Goal: Communication & Community: Answer question/provide support

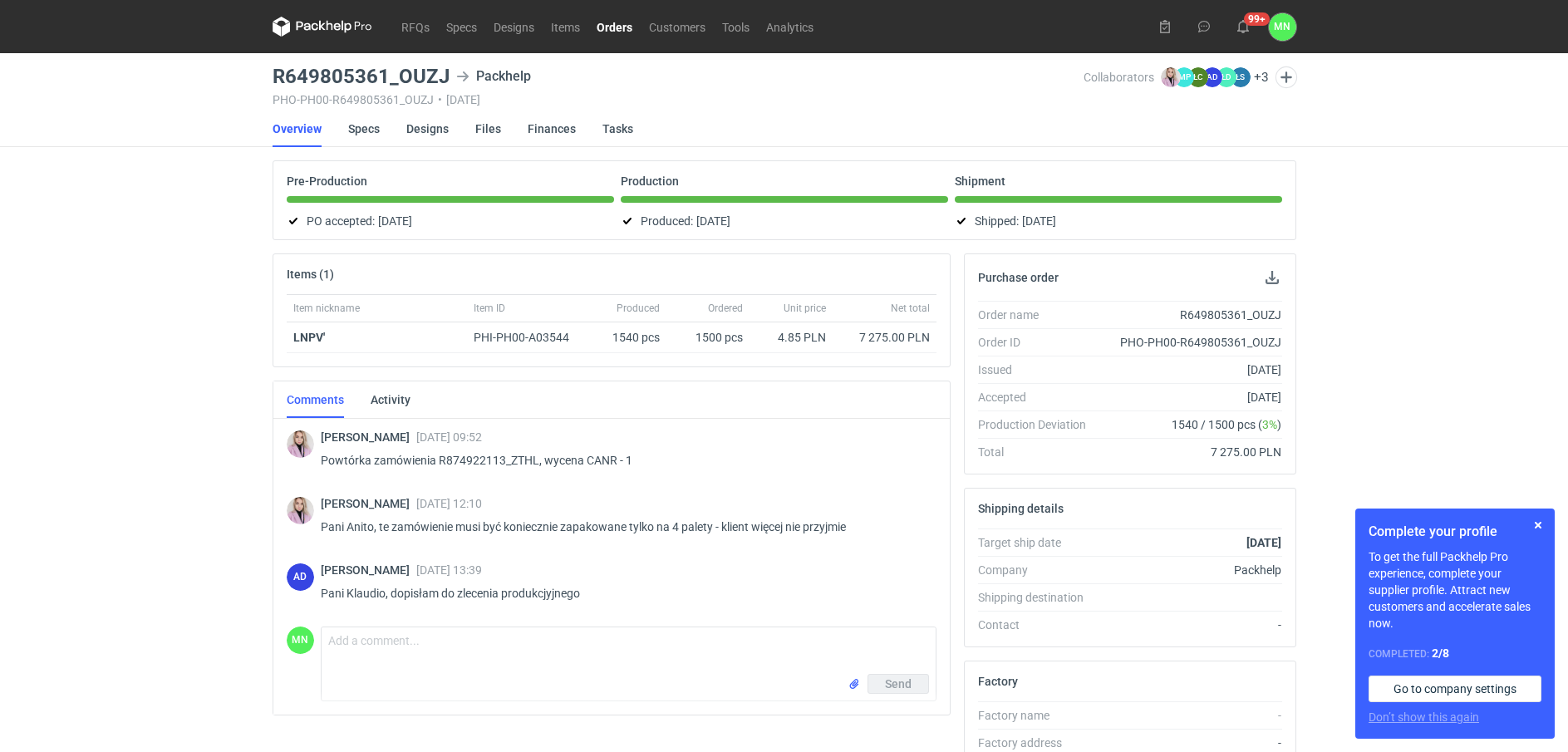
click at [615, 26] on link "Orders" at bounding box center [614, 26] width 52 height 20
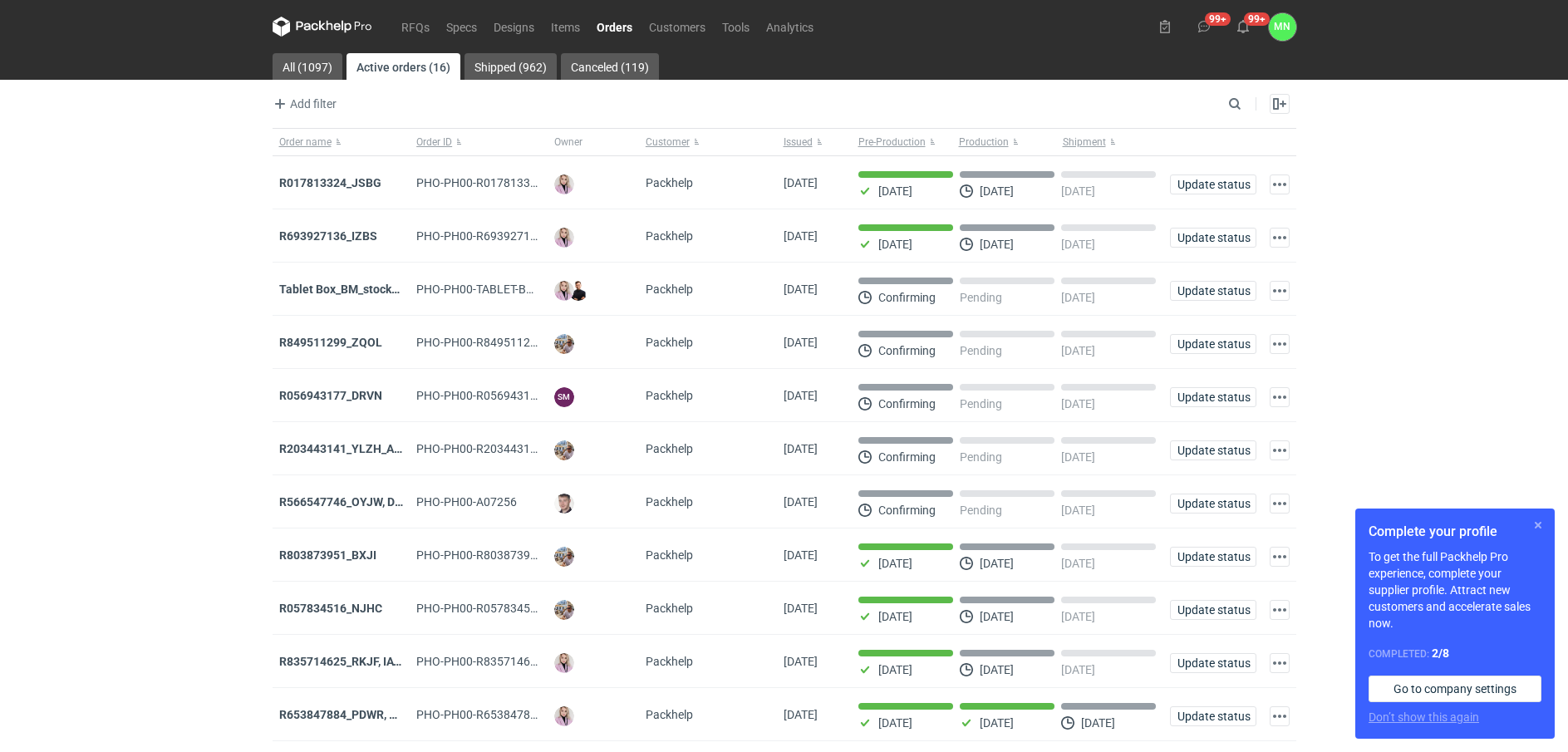
click at [1536, 517] on button "button" at bounding box center [1539, 525] width 20 height 20
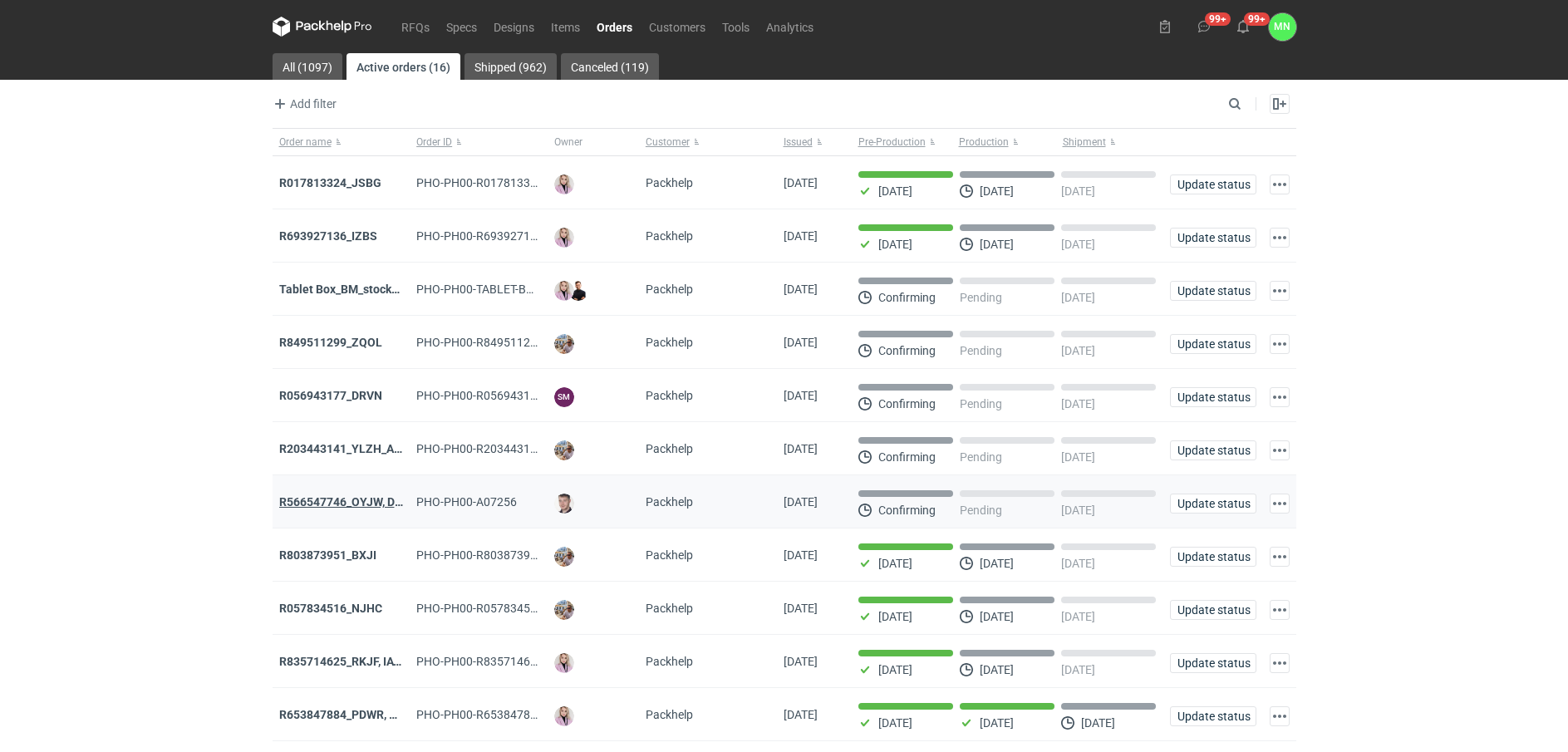
click at [357, 501] on strong "R566547746_OYJW, DJBN, [PERSON_NAME], [PERSON_NAME], OYBW, UUIL" at bounding box center [476, 502] width 395 height 14
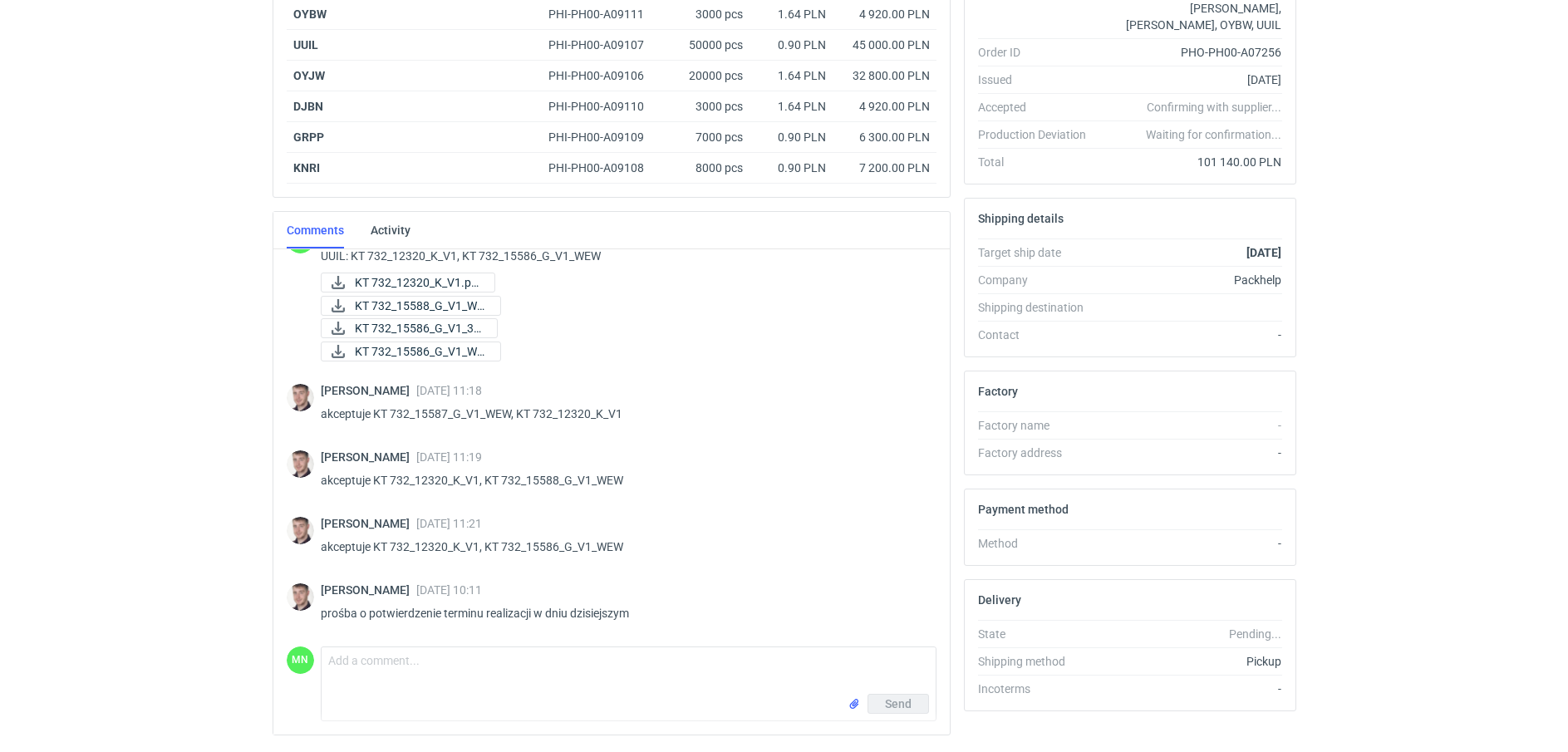
scroll to position [373, 0]
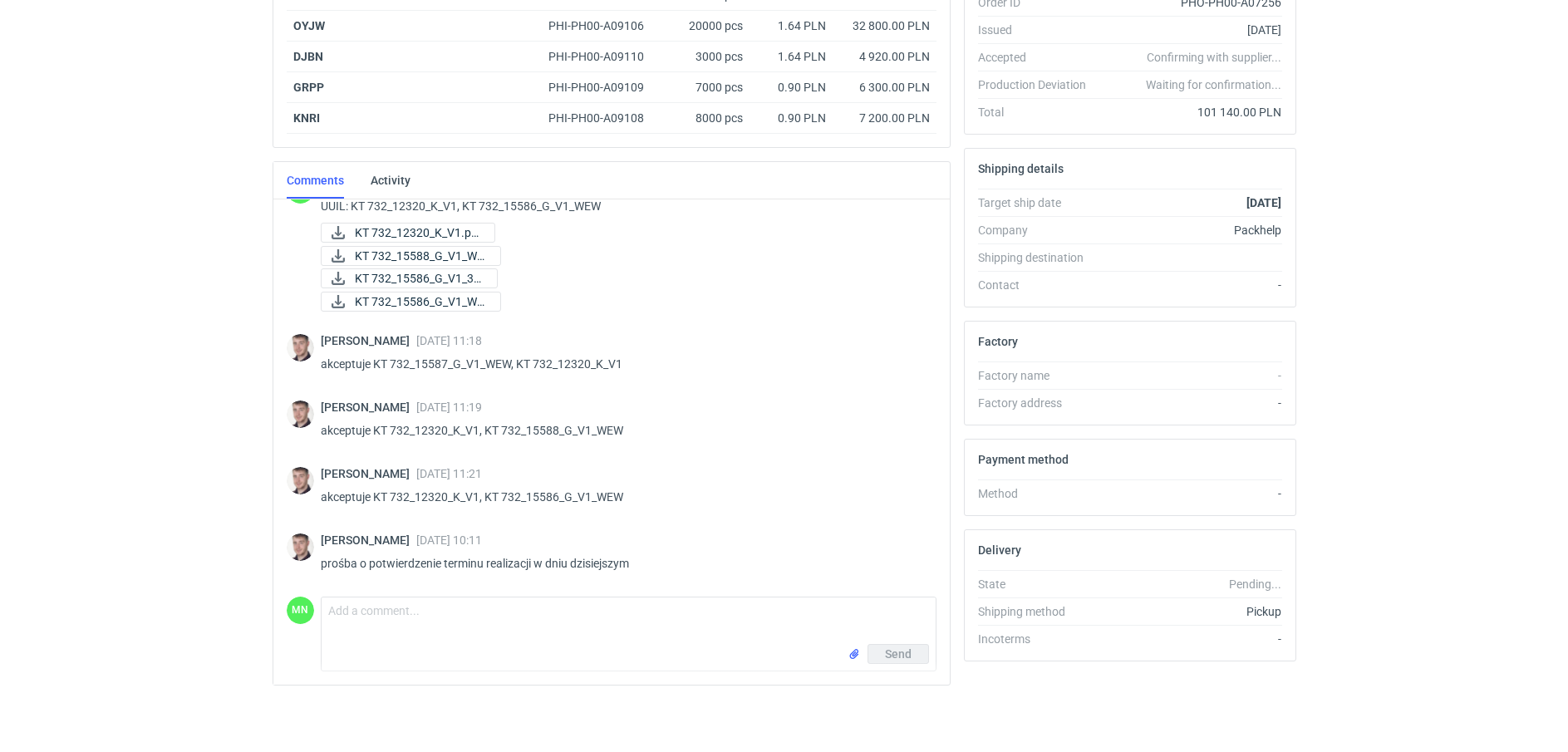
click at [259, 378] on html "RFQs Specs Designs Items Orders Customers Tools Analytics 99+ 99+ MN [PERSON_NA…" at bounding box center [784, 3] width 1568 height 752
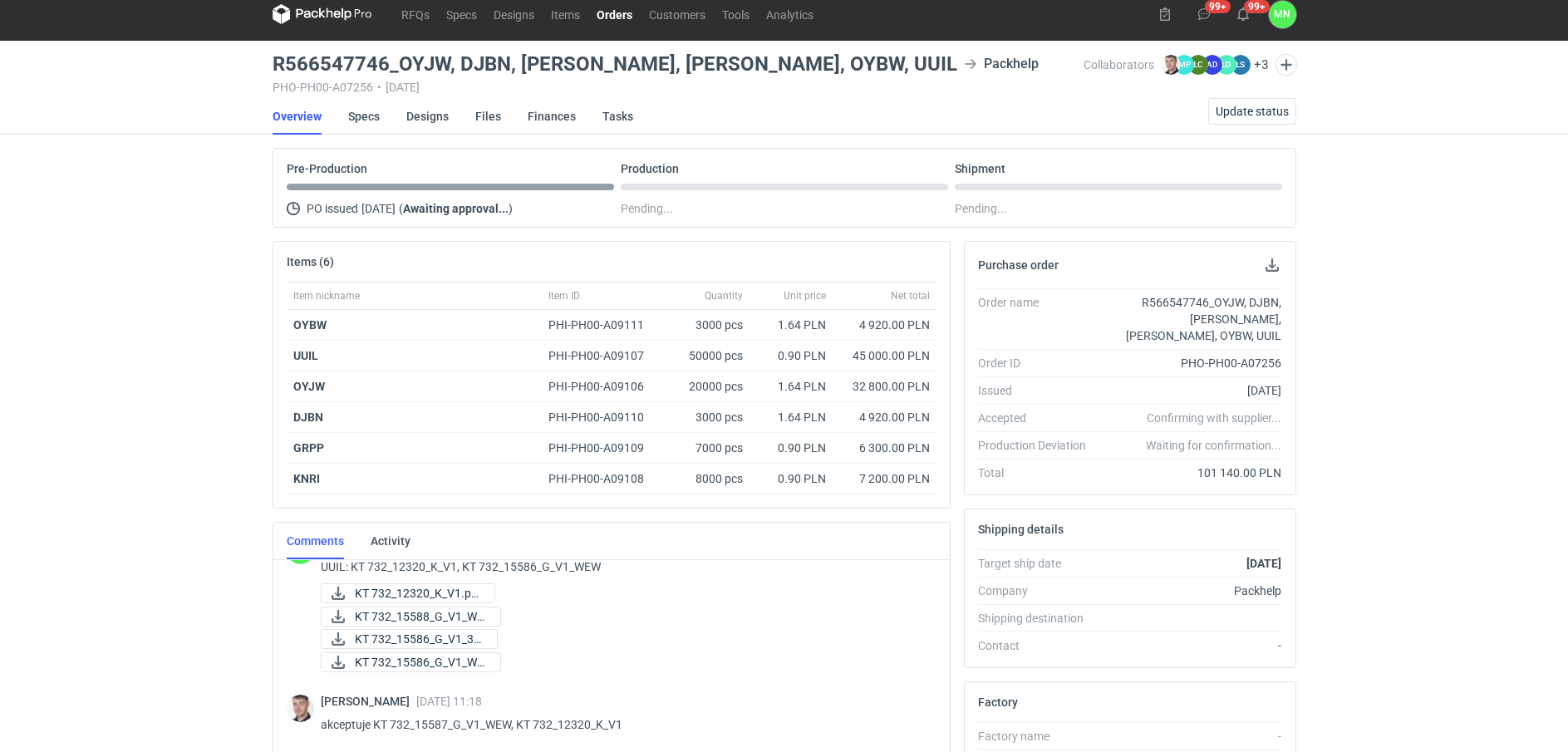
scroll to position [0, 0]
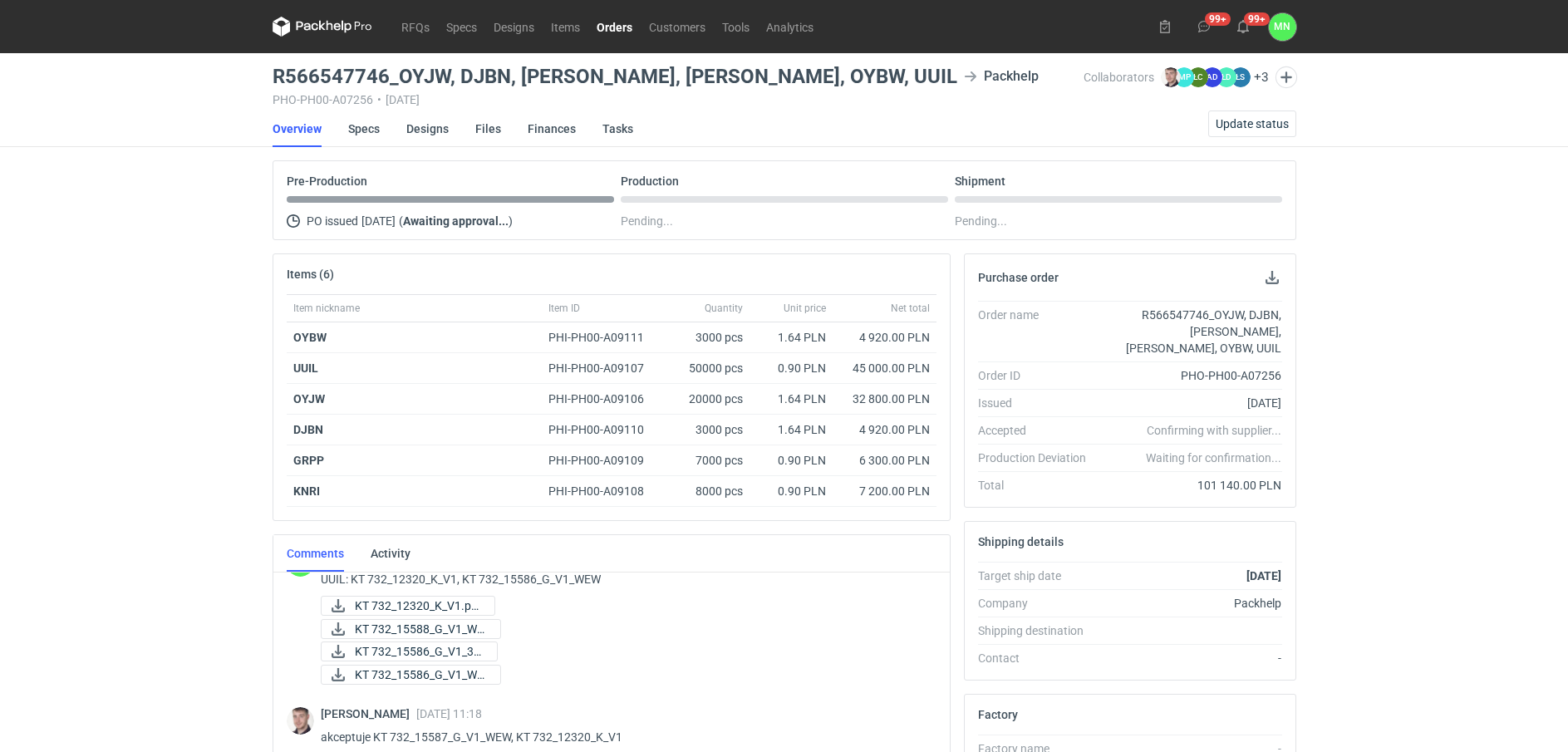
click at [621, 24] on link "Orders" at bounding box center [614, 26] width 52 height 20
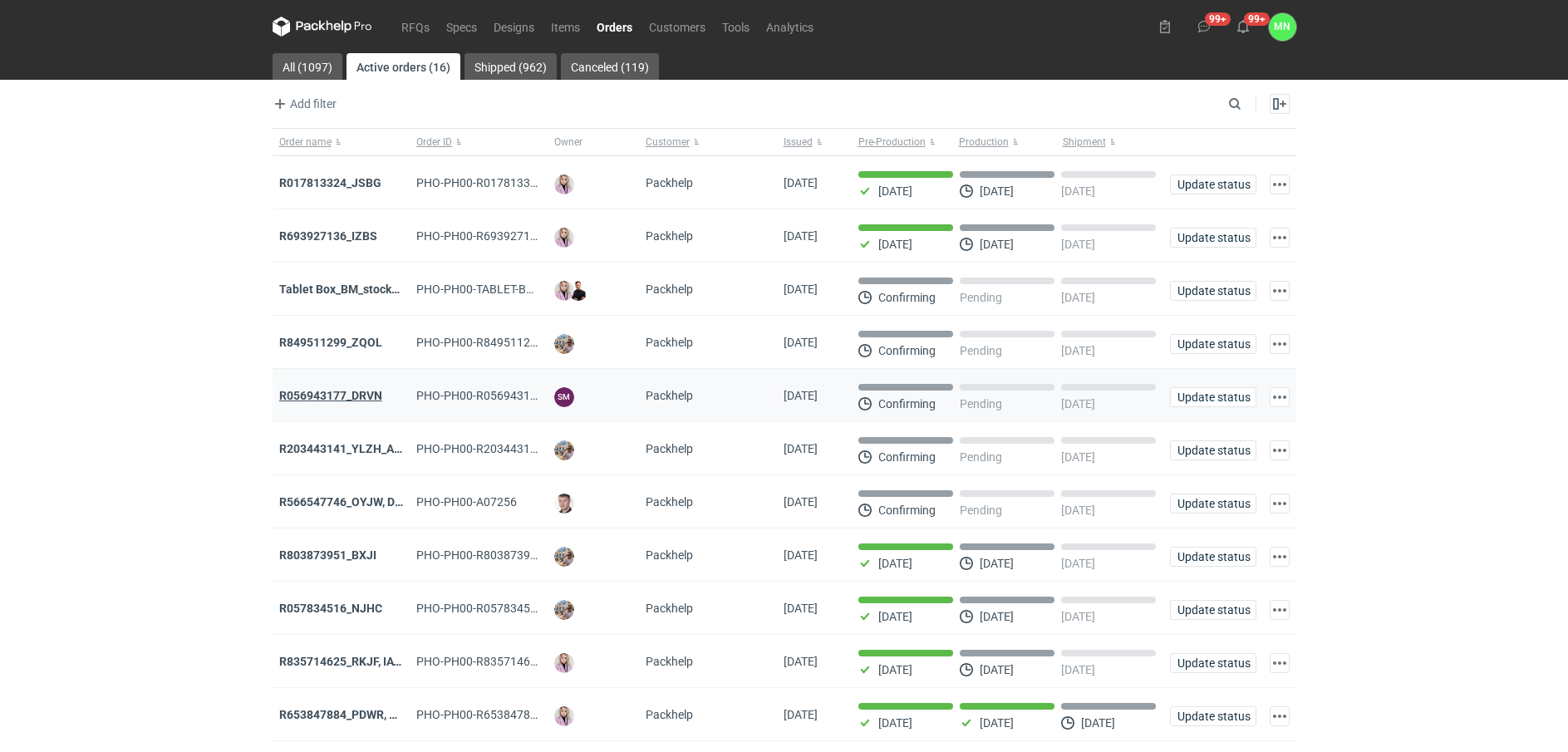
click at [324, 397] on strong "R056943177_DRVN" at bounding box center [330, 395] width 103 height 14
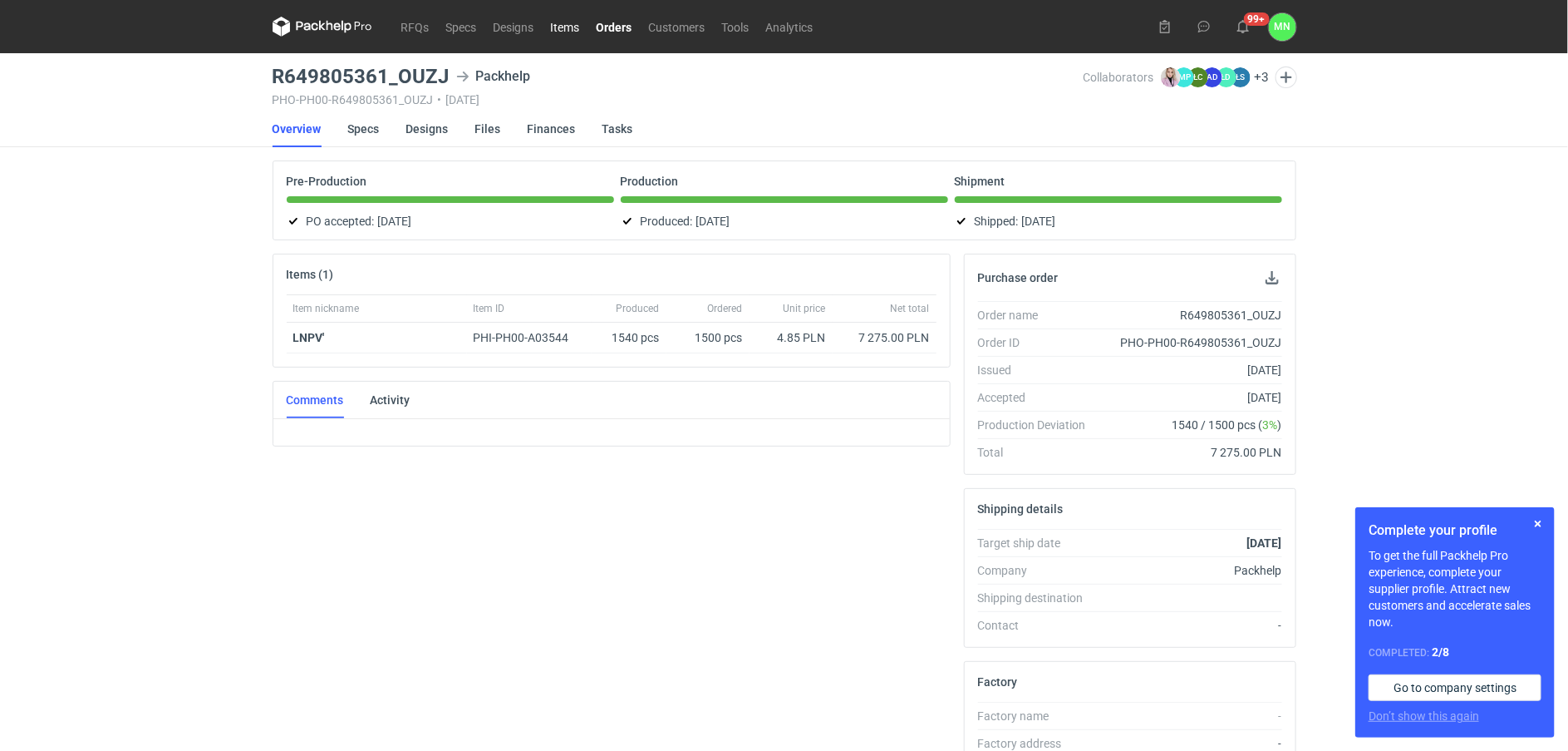
click at [560, 26] on link "Items" at bounding box center [566, 27] width 46 height 20
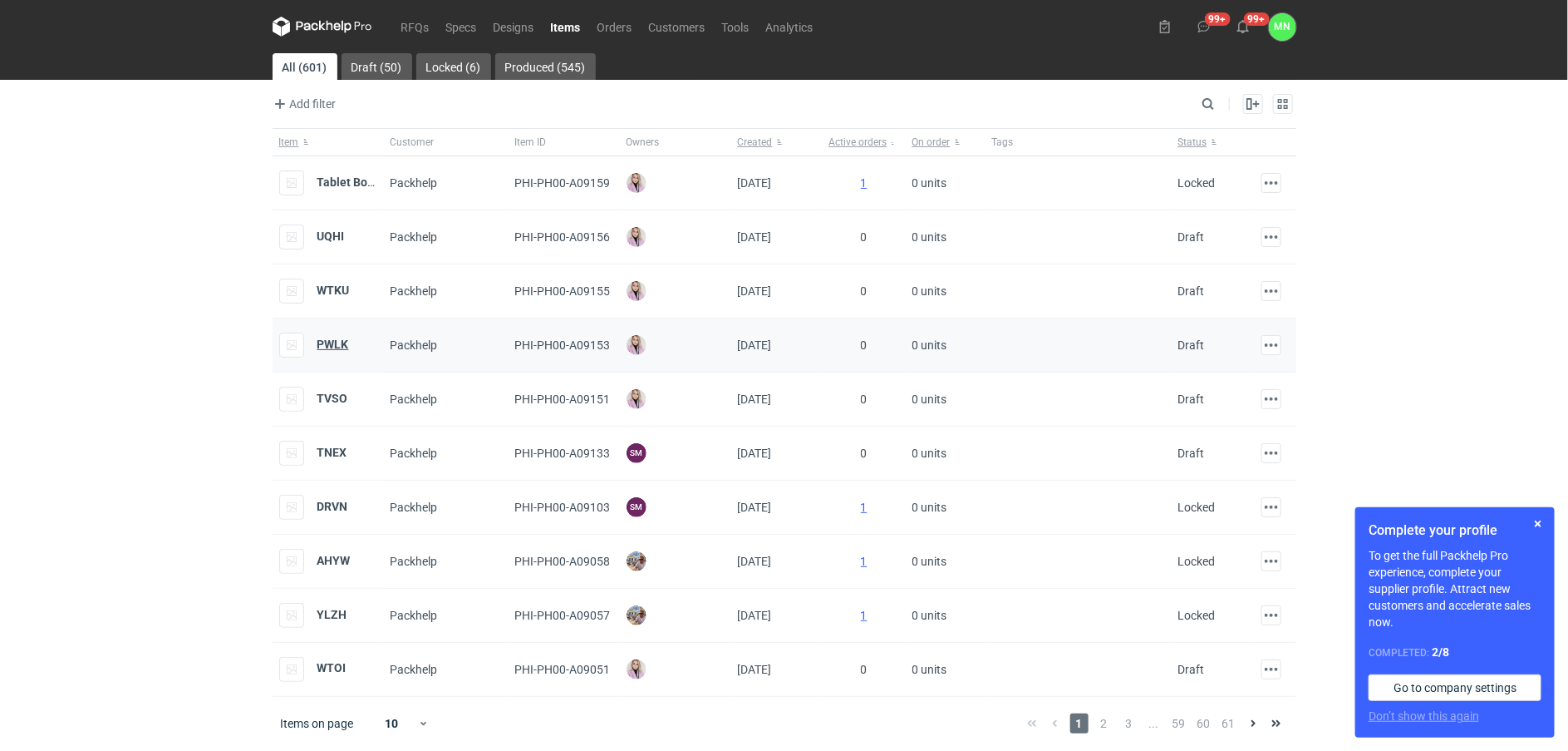
click at [338, 349] on strong "PWLK" at bounding box center [333, 344] width 32 height 14
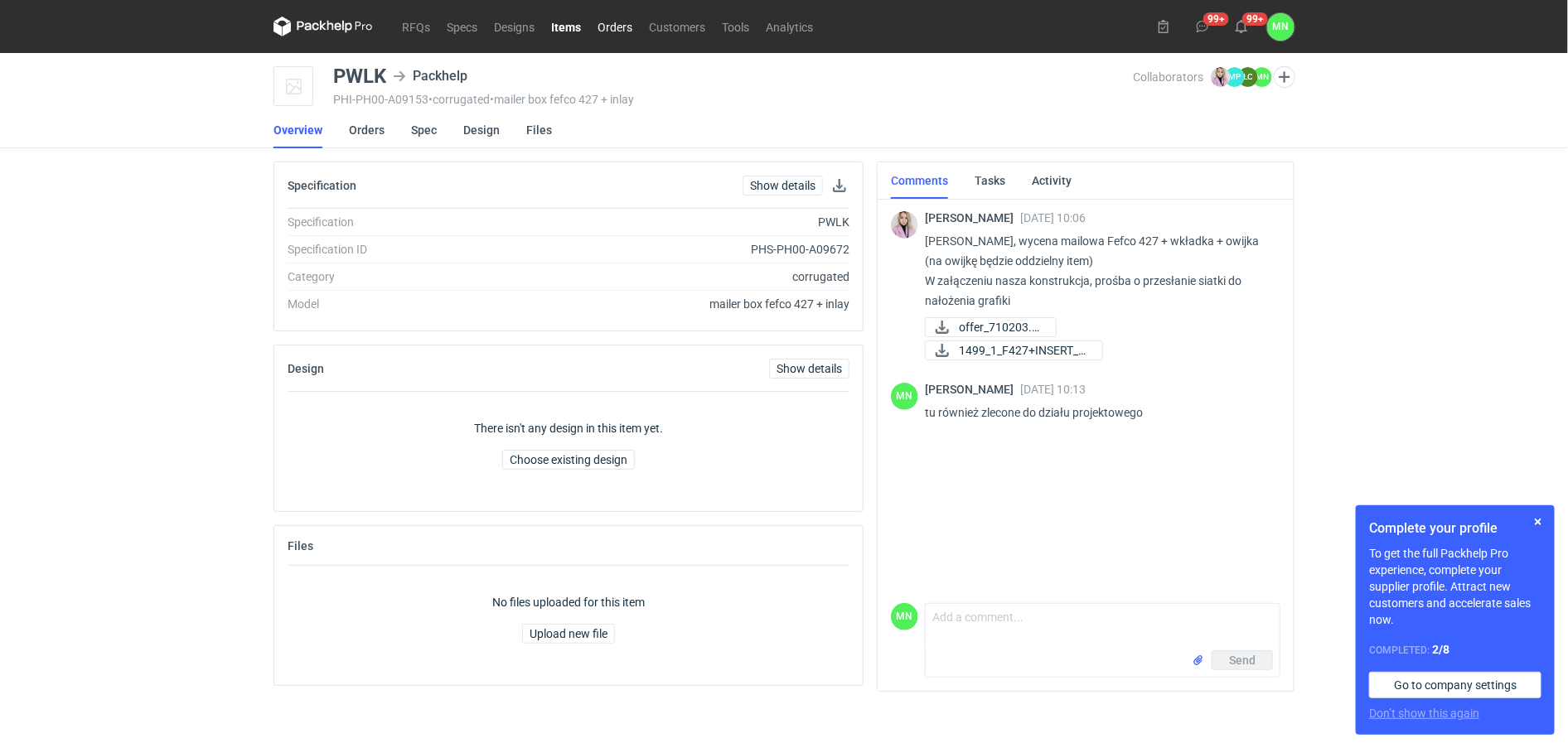
click at [618, 22] on link "Orders" at bounding box center [614, 26] width 51 height 20
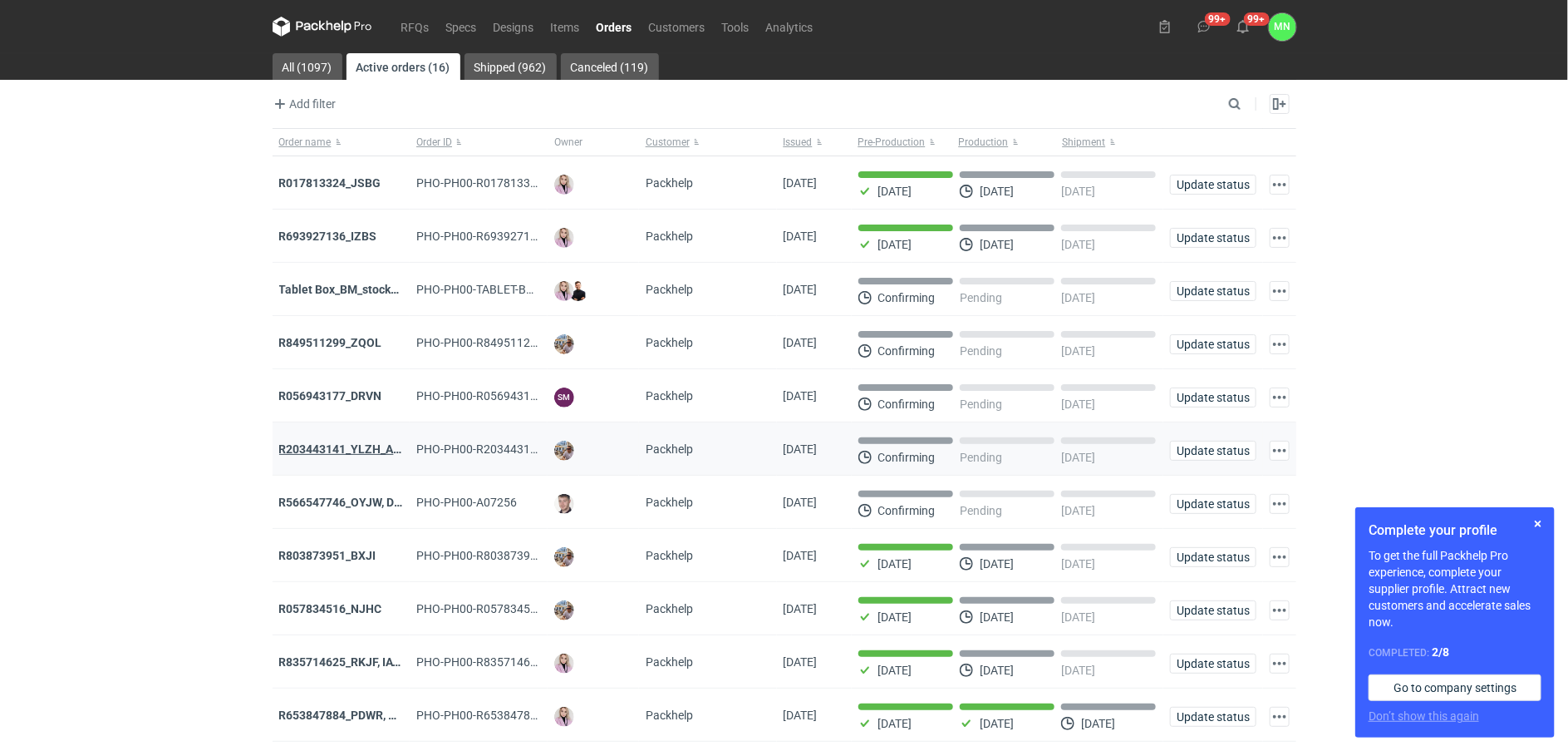
click at [368, 450] on strong "R203443141_YLZH_AHYW" at bounding box center [349, 449] width 141 height 14
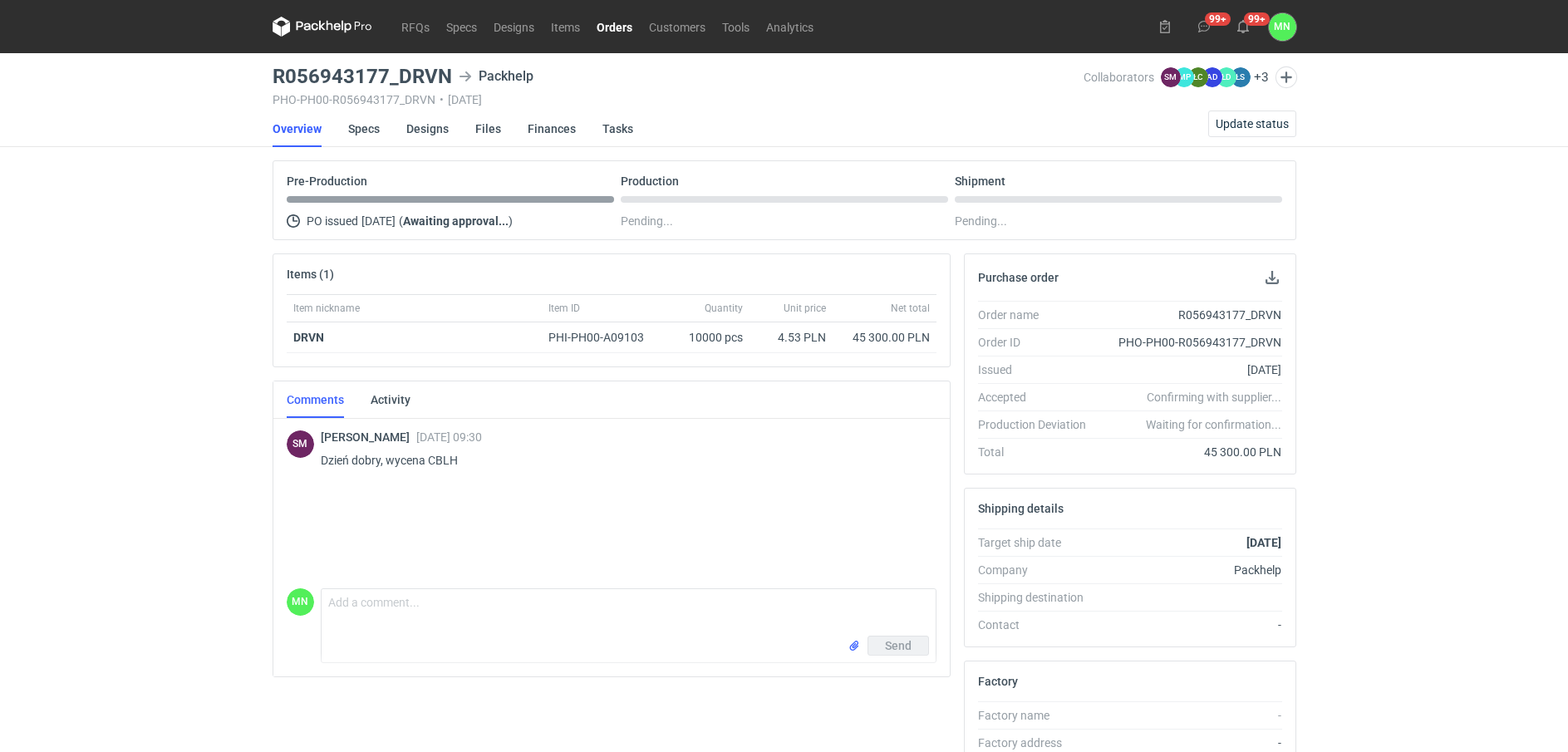
click at [613, 31] on link "Orders" at bounding box center [614, 26] width 52 height 20
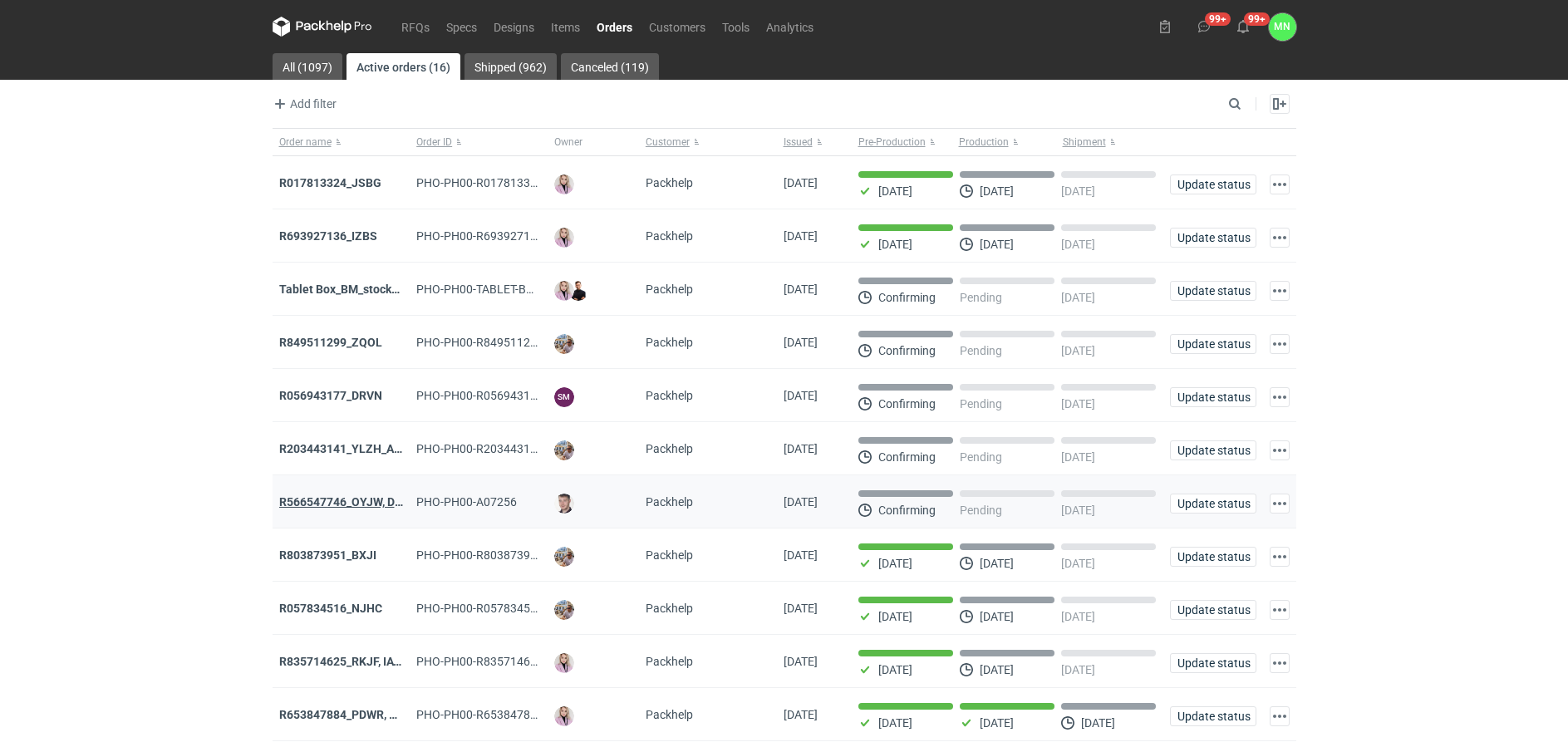
click at [373, 508] on strong "R566547746_OYJW, DJBN, [PERSON_NAME], [PERSON_NAME], OYBW, UUIL" at bounding box center [476, 502] width 395 height 14
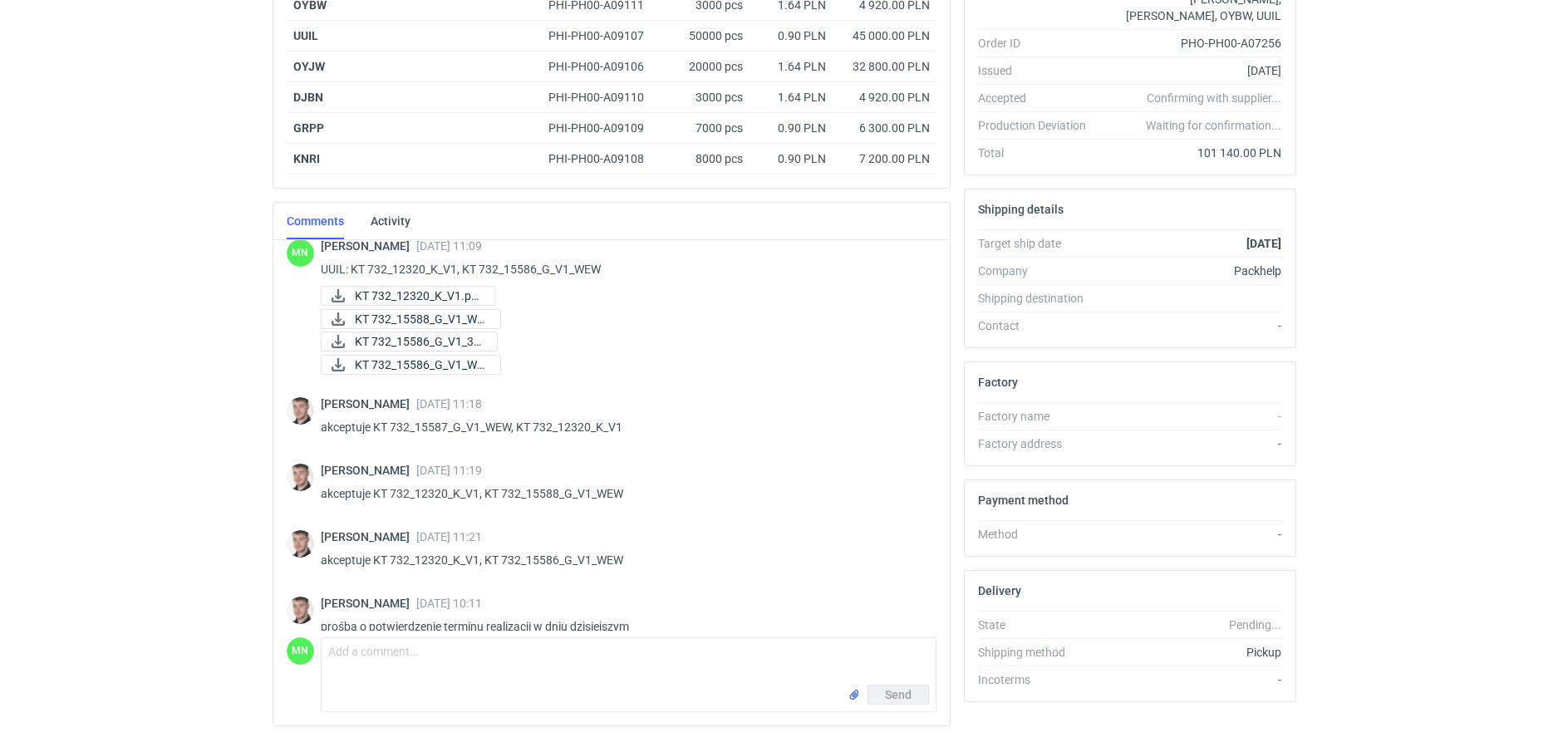
scroll to position [1305, 0]
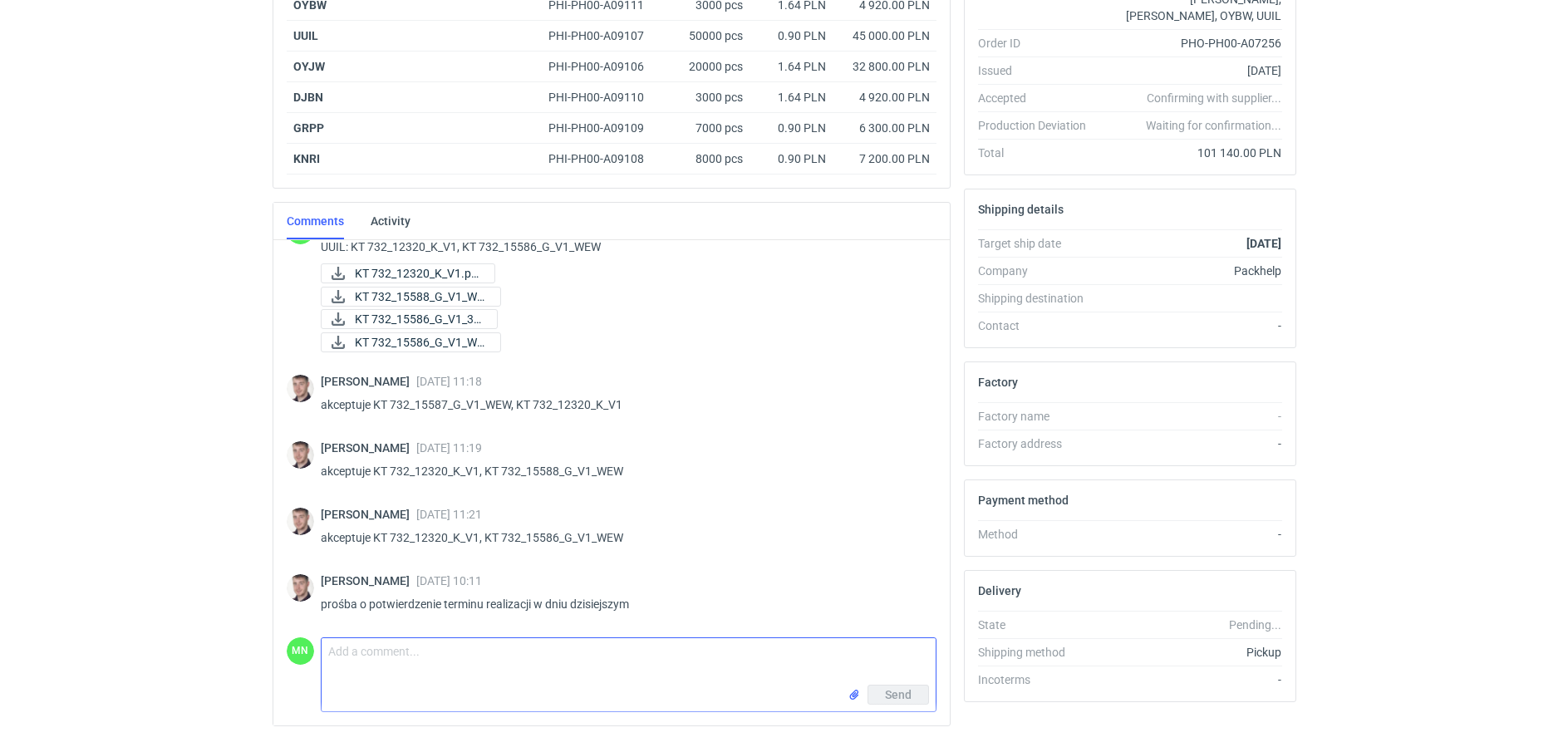
click at [429, 645] on textarea "Comment message" at bounding box center [629, 661] width 614 height 47
type textarea "d"
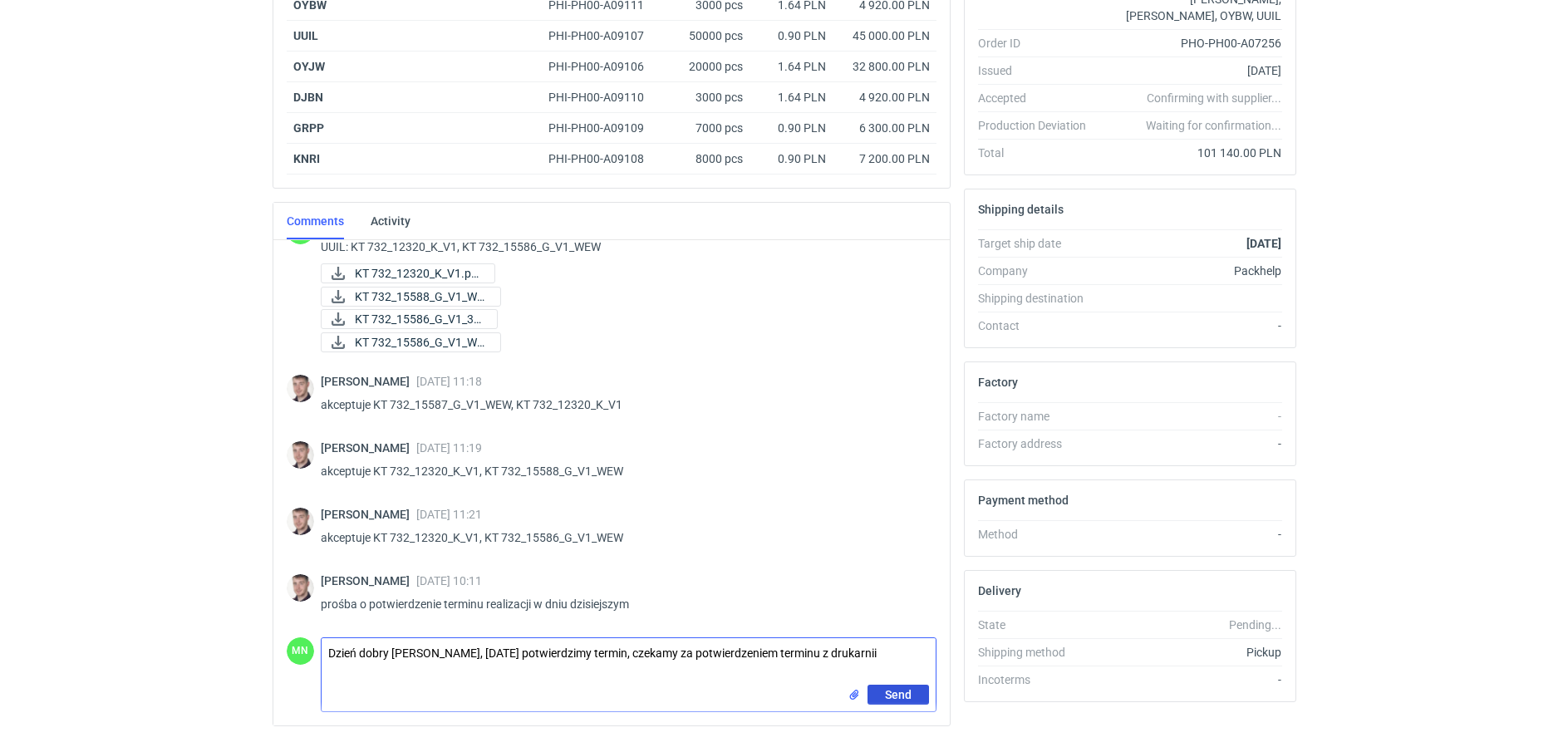
type textarea "Dzień dobry [PERSON_NAME], [DATE] potwierdzimy termin, czekamy za potwierdzenie…"
click at [880, 694] on button "Send" at bounding box center [898, 694] width 61 height 20
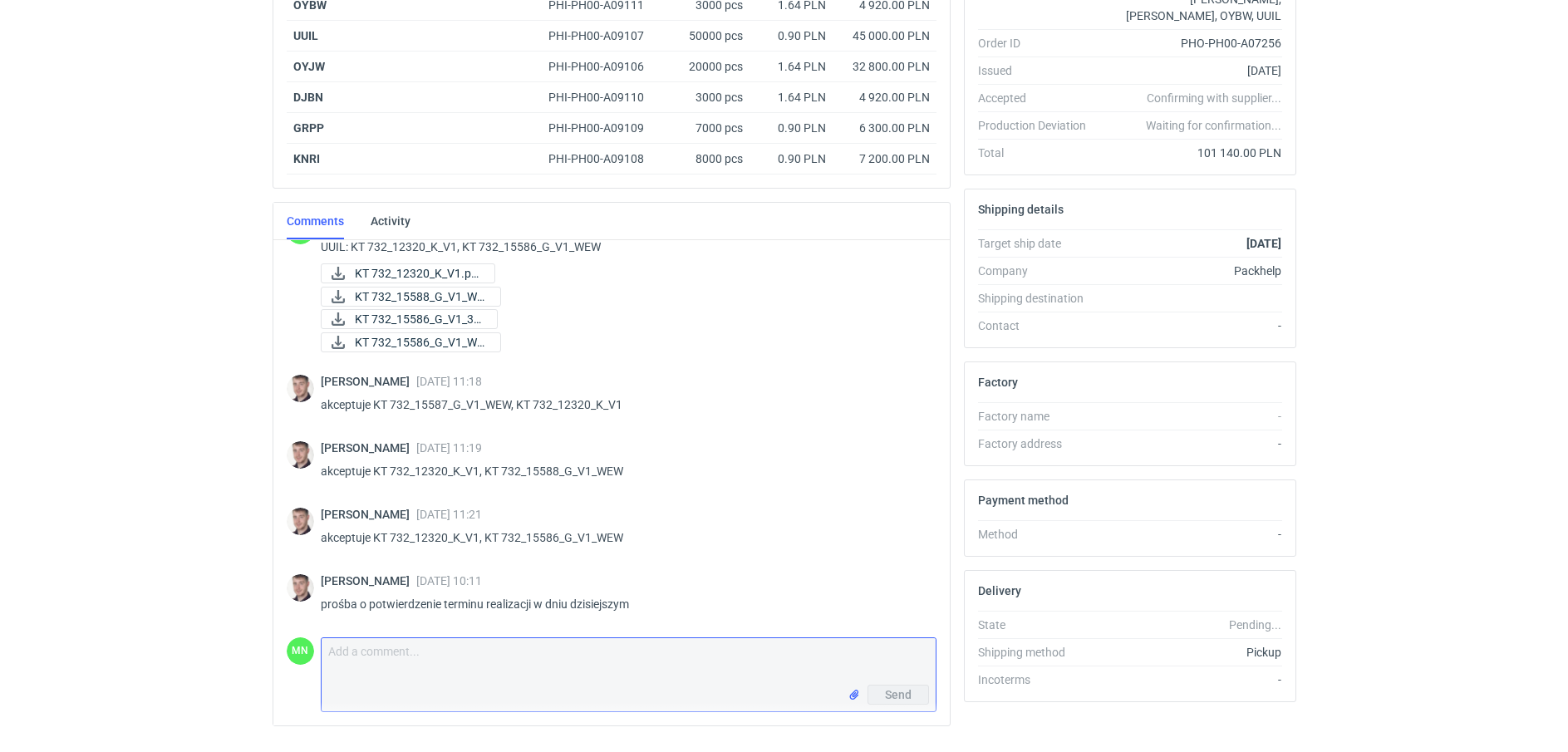
scroll to position [1378, 0]
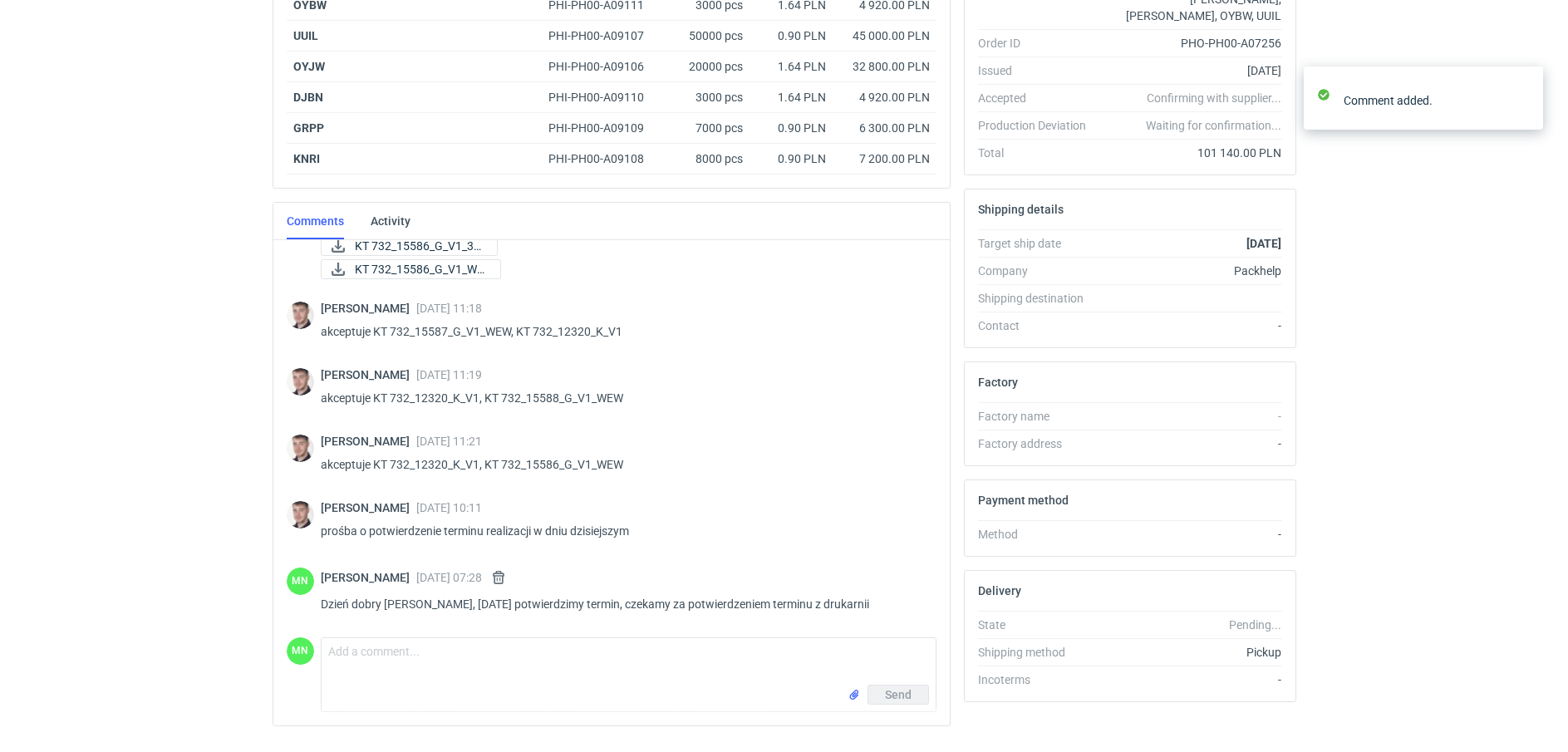
click at [176, 419] on html "RFQs Specs Designs Items Orders Customers Tools Analytics 99+ 99+ MN [PERSON_NA…" at bounding box center [784, 43] width 1568 height 752
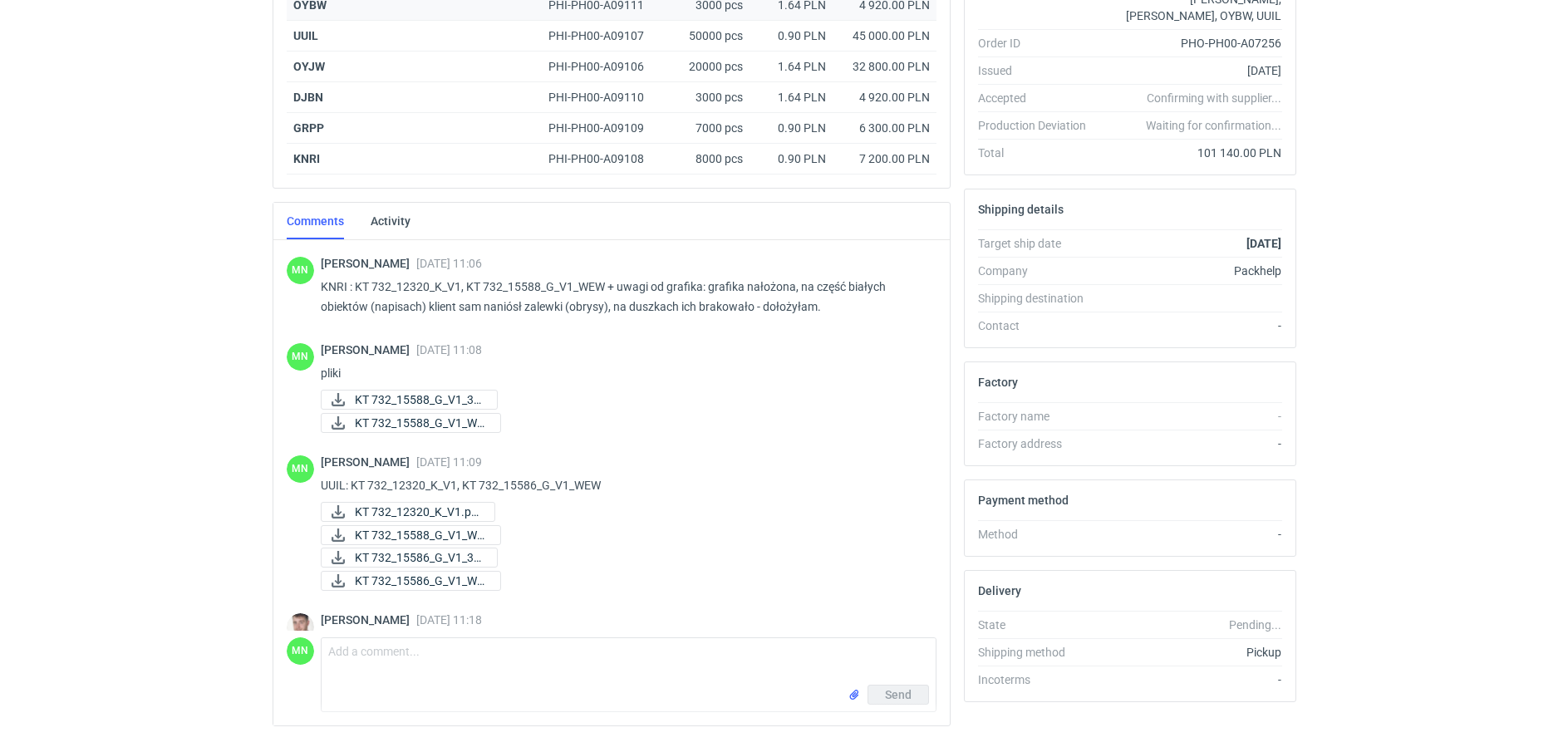
scroll to position [1066, 0]
